Goal: Navigation & Orientation: Go to known website

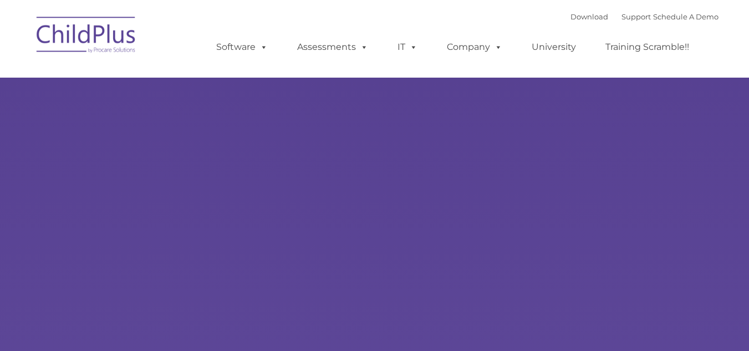
select select "MEDIUM"
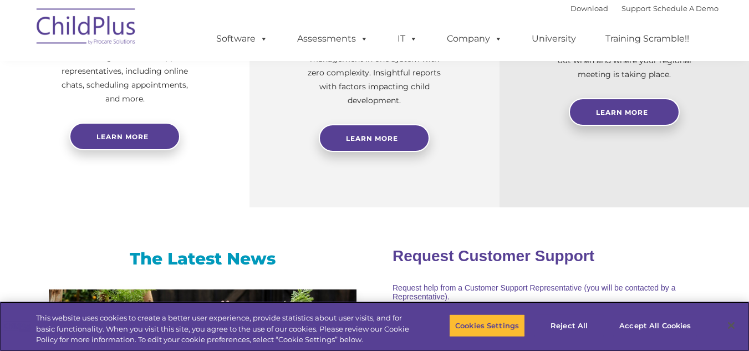
scroll to position [540, 0]
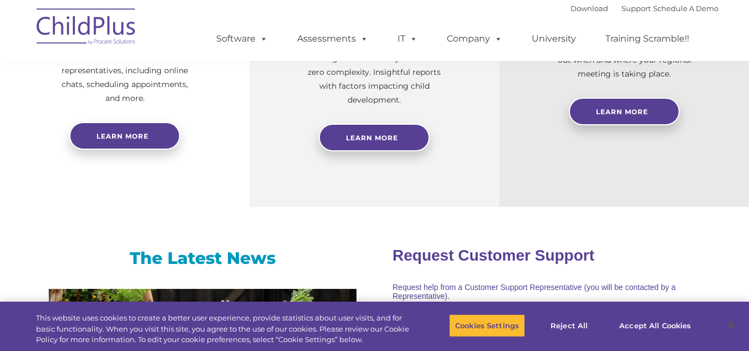
click at [75, 21] on img at bounding box center [86, 28] width 111 height 55
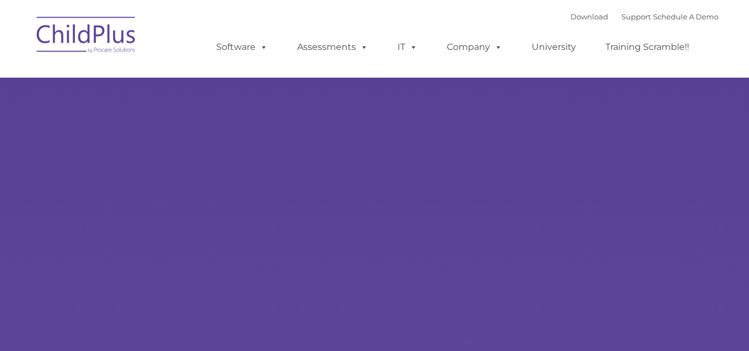
select select "MEDIUM"
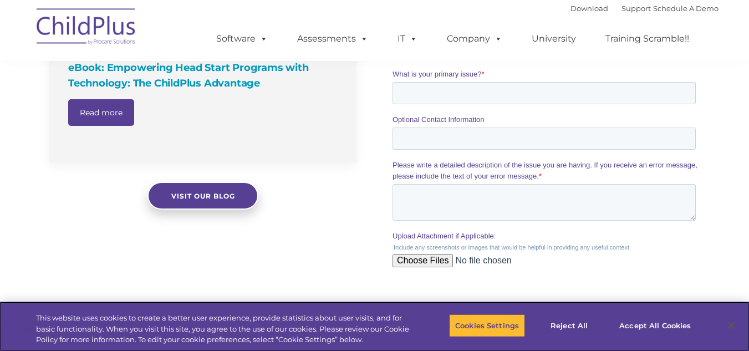
scroll to position [1295, 0]
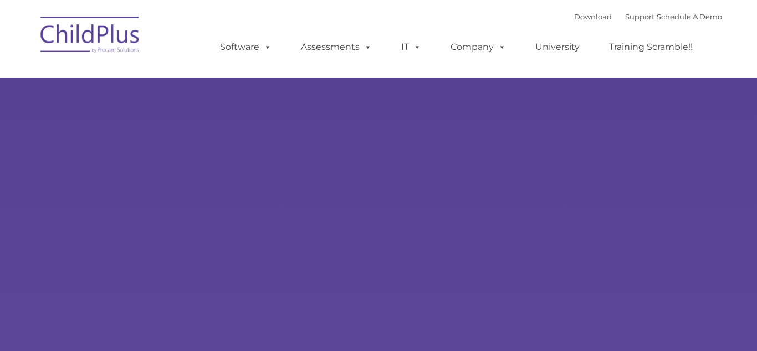
type input ""
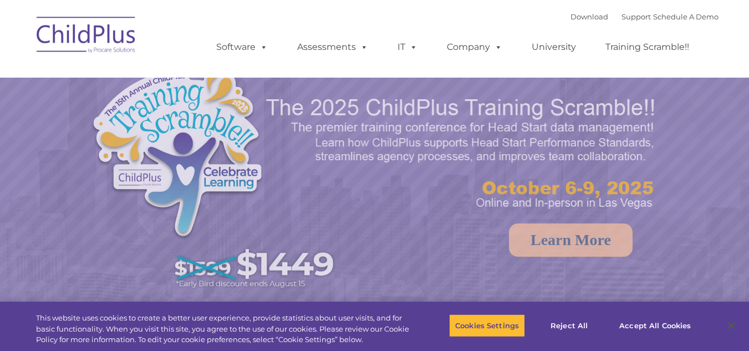
select select "MEDIUM"
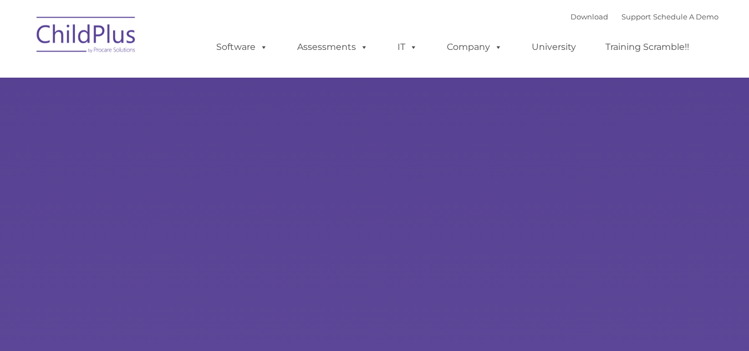
select select "MEDIUM"
